Goal: Transaction & Acquisition: Book appointment/travel/reservation

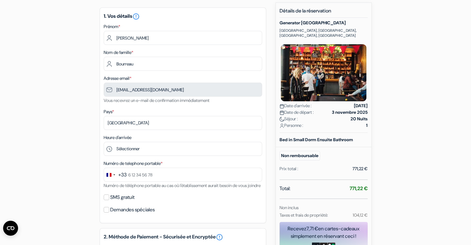
scroll to position [55, 0]
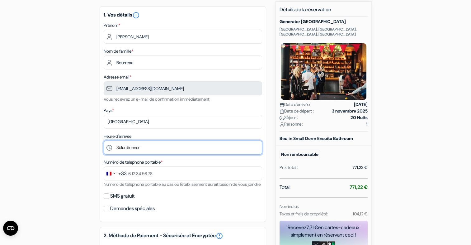
click at [156, 149] on select "Sélectionner 14:00 15:00 16:00 17:00 18:00 19:00 20:00 21:00 22:00 23:00 0:00" at bounding box center [183, 147] width 158 height 14
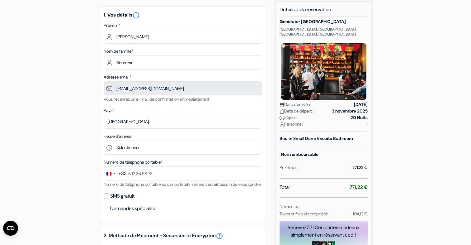
click at [78, 128] on div "add_box Generator [GEOGRAPHIC_DATA] [GEOGRAPHIC_DATA], [GEOGRAPHIC_DATA], [GEOG…" at bounding box center [235, 192] width 411 height 382
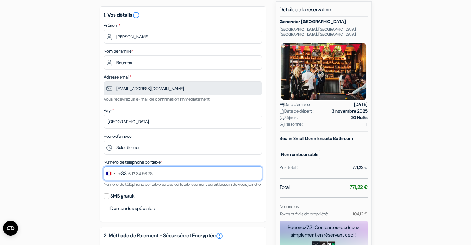
click at [131, 177] on input "text" at bounding box center [183, 173] width 158 height 14
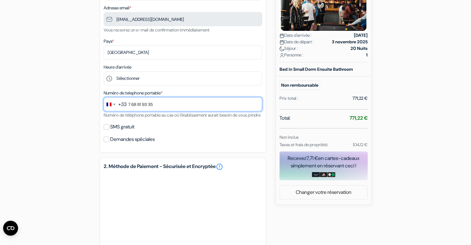
scroll to position [125, 0]
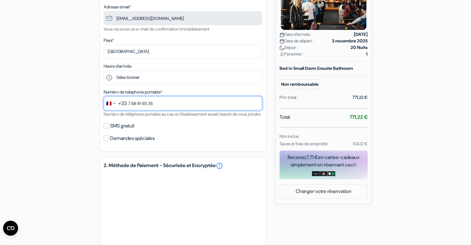
type input "7 68 81 93 35"
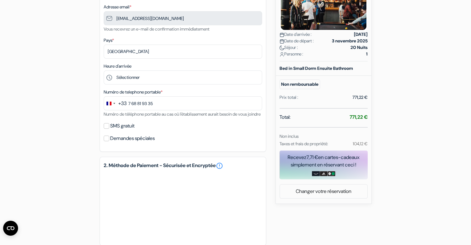
click at [170, 130] on div "SMS gratuit" at bounding box center [183, 125] width 158 height 9
click at [117, 130] on label "SMS gratuit" at bounding box center [122, 125] width 24 height 9
click at [109, 129] on input "SMS gratuit" at bounding box center [107, 126] width 6 height 6
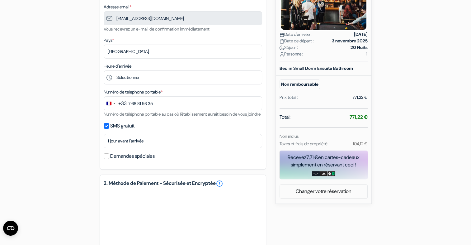
click at [117, 130] on label "SMS gratuit" at bounding box center [122, 125] width 24 height 9
click at [109, 129] on input "SMS gratuit" at bounding box center [107, 126] width 6 height 6
checkbox input "false"
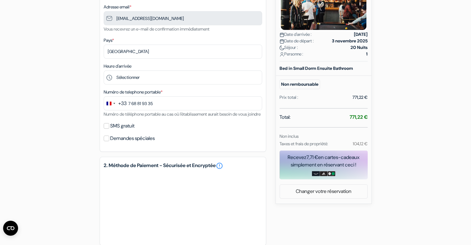
click at [111, 143] on label "Demandes spéciales" at bounding box center [132, 138] width 44 height 9
click at [109, 141] on input "Demandes spéciales" at bounding box center [107, 138] width 6 height 6
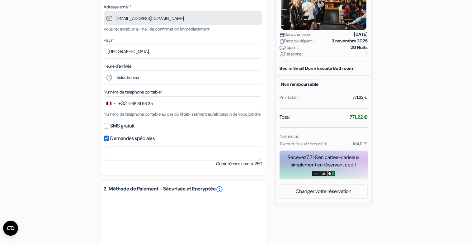
click at [111, 143] on label "Demandes spéciales" at bounding box center [132, 138] width 44 height 9
click at [109, 141] on input "Demandes spéciales" at bounding box center [107, 138] width 6 height 6
checkbox input "false"
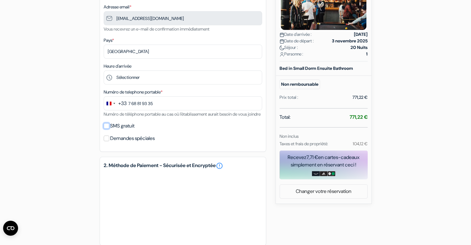
click at [107, 129] on input "SMS gratuit" at bounding box center [107, 126] width 6 height 6
checkbox input "true"
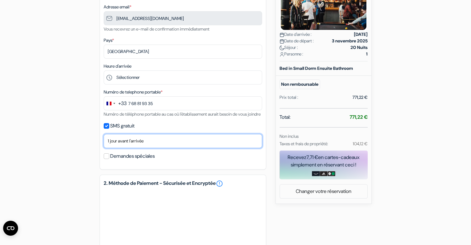
click at [115, 145] on select "Non merci Maintenant Le jour de votre arrivée 1 jour avant l'arrivée 2 jours av…" at bounding box center [183, 141] width 158 height 14
click at [104, 142] on select "Non merci Maintenant Le jour de votre arrivée 1 jour avant l'arrivée 2 jours av…" at bounding box center [183, 141] width 158 height 14
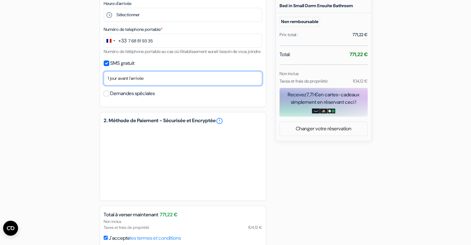
scroll to position [226, 0]
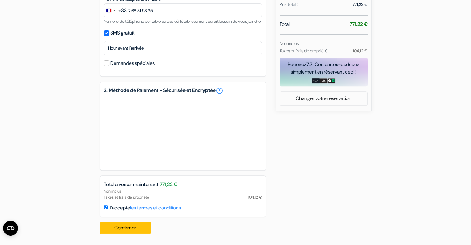
click at [105, 208] on input "J'accepte les termes et conditions" at bounding box center [106, 207] width 4 height 4
checkbox input "true"
click at [116, 229] on button "Confirmer Loading..." at bounding box center [126, 228] width 52 height 12
click at [167, 207] on link "les termes et conditions" at bounding box center [155, 207] width 51 height 7
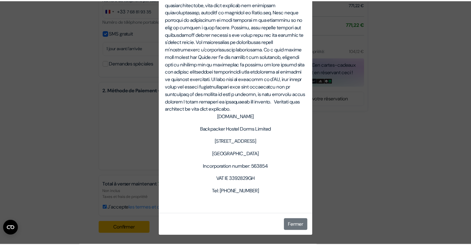
scroll to position [2255, 0]
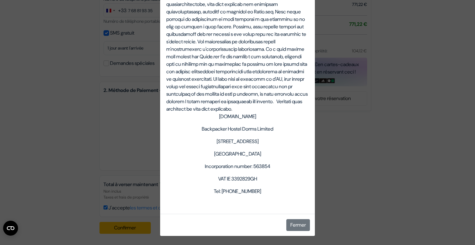
click at [390, 15] on div "Termes et Conditions Termes et conditions pour les services fournis sur notre s…" at bounding box center [237, 122] width 475 height 245
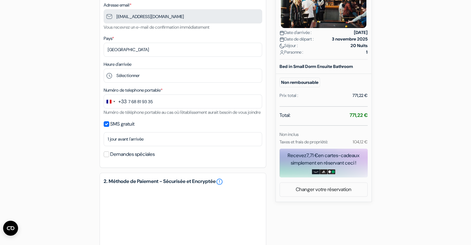
scroll to position [226, 0]
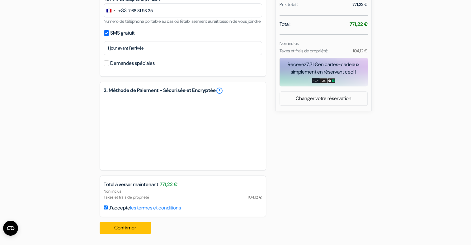
click at [300, 61] on div "Recevez 7,71 € en cartes-cadeaux simplement en réservant ceci !" at bounding box center [323, 68] width 88 height 15
click at [123, 230] on button "Confirmer Loading..." at bounding box center [126, 228] width 52 height 12
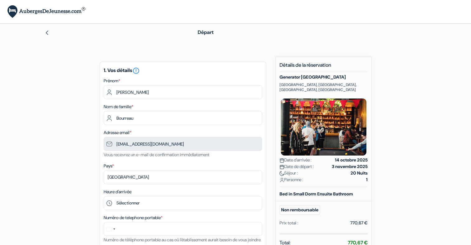
drag, startPoint x: 0, startPoint y: 0, endPoint x: 412, endPoint y: 160, distance: 441.6
click at [412, 160] on div "add_box Generator [GEOGRAPHIC_DATA] [GEOGRAPHIC_DATA], [GEOGRAPHIC_DATA], [GEOG…" at bounding box center [235, 210] width 411 height 307
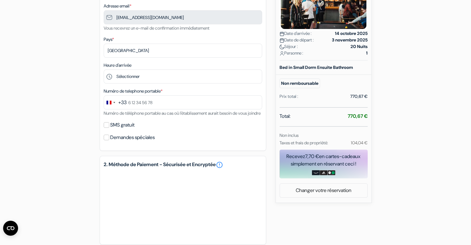
scroll to position [158, 0]
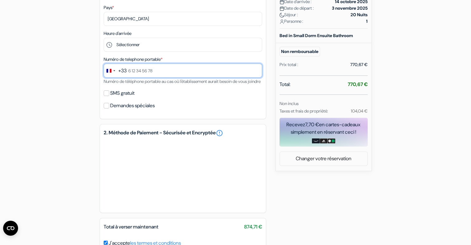
click at [142, 75] on input "text" at bounding box center [183, 70] width 158 height 14
click at [130, 72] on input "0768819335" at bounding box center [183, 70] width 158 height 14
type input "7 68 81 93 35"
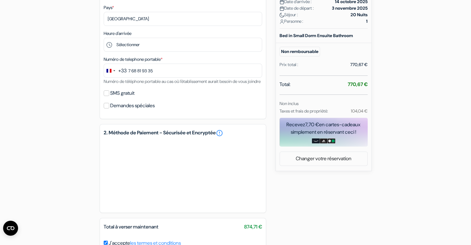
click at [106, 97] on div "SMS gratuit" at bounding box center [183, 93] width 158 height 9
click at [108, 96] on input "SMS gratuit" at bounding box center [107, 93] width 6 height 6
checkbox input "true"
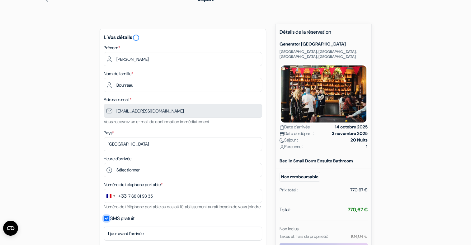
scroll to position [0, 0]
